Goal: Transaction & Acquisition: Purchase product/service

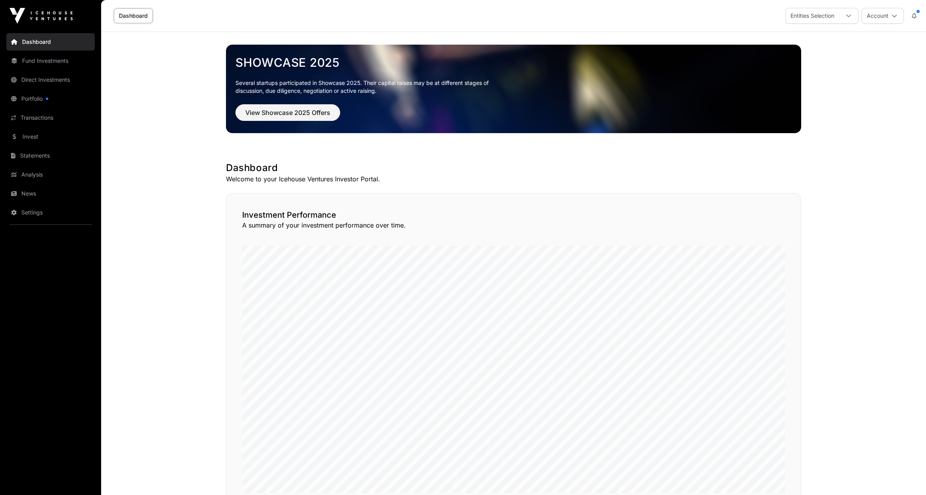
click at [32, 96] on link "Portfolio" at bounding box center [50, 98] width 89 height 17
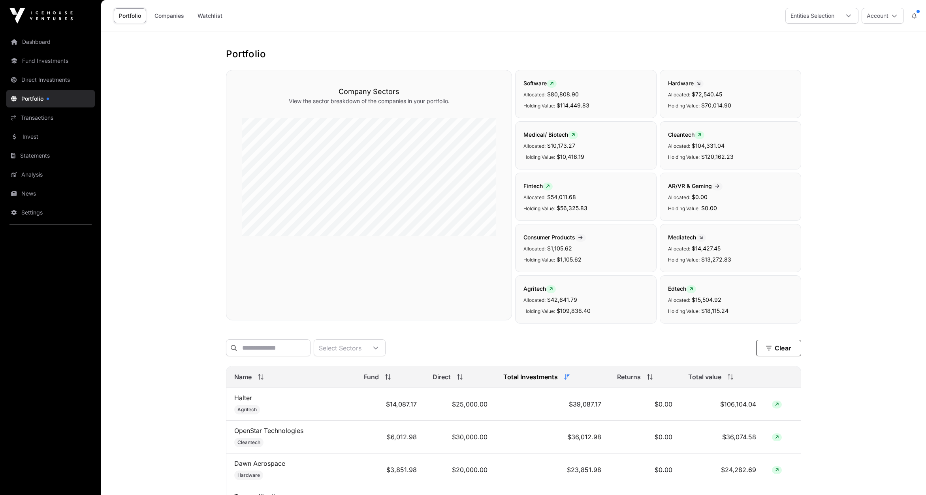
click at [29, 141] on link "Invest" at bounding box center [50, 136] width 89 height 17
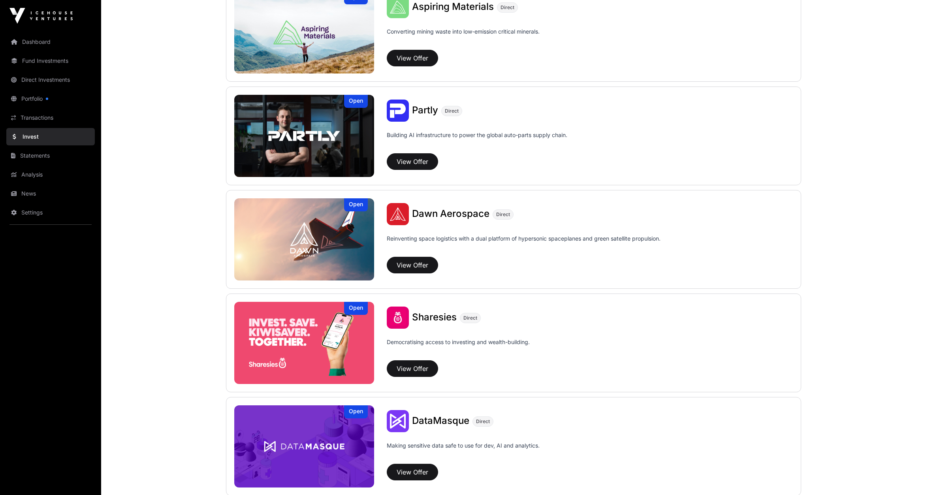
scroll to position [863, 0]
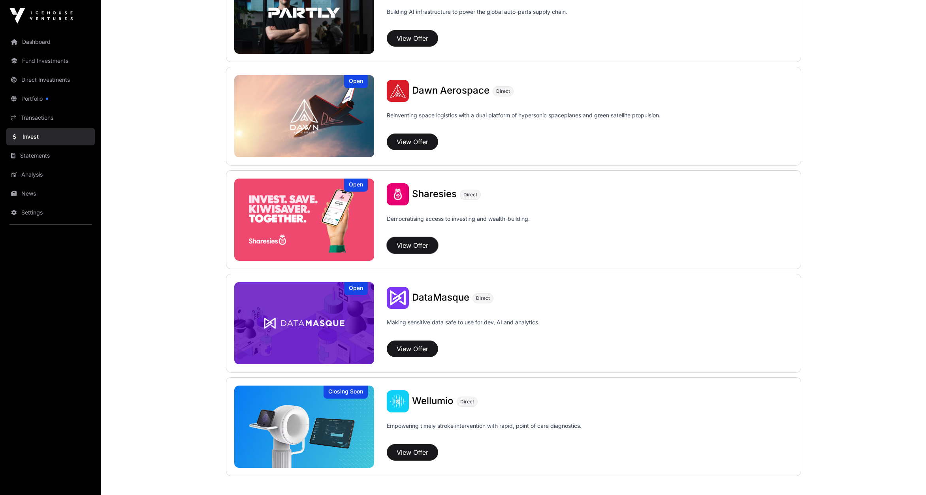
click at [411, 239] on button "View Offer" at bounding box center [412, 245] width 51 height 17
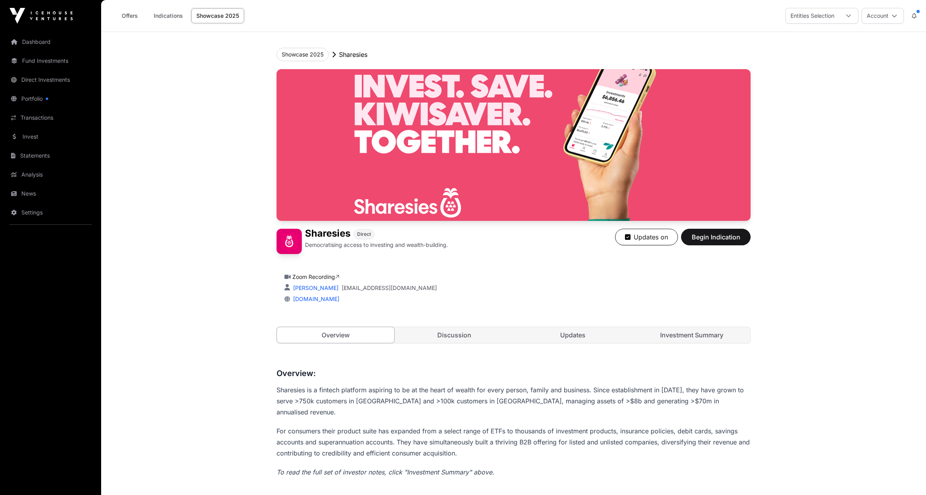
click at [410, 396] on p "Sharesies is a fintech platform aspiring to be at the heart of wealth for every…" at bounding box center [514, 401] width 474 height 33
